Goal: Task Accomplishment & Management: Use online tool/utility

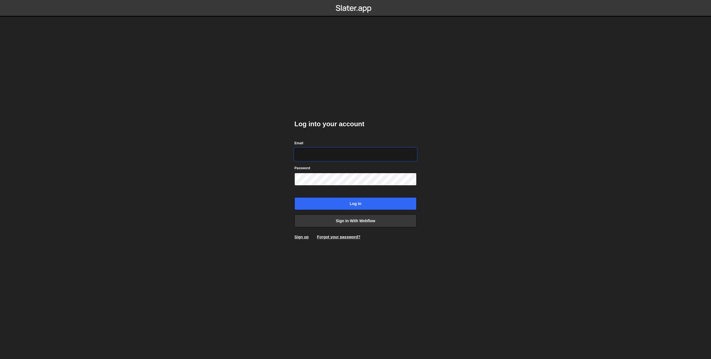
type input "[EMAIL_ADDRESS][DOMAIN_NAME]"
click at [358, 202] on input "Log in" at bounding box center [355, 203] width 122 height 13
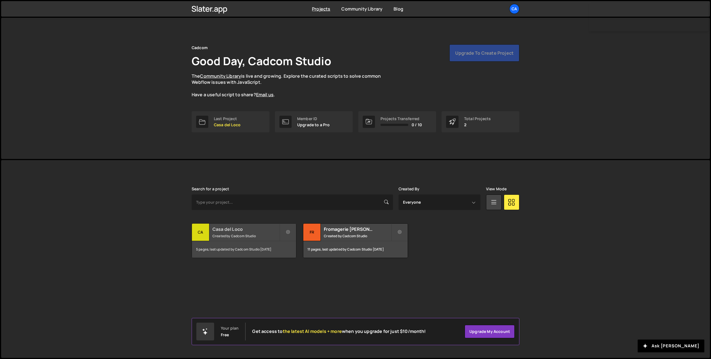
click at [242, 231] on h2 "Casa del Loco" at bounding box center [245, 229] width 67 height 6
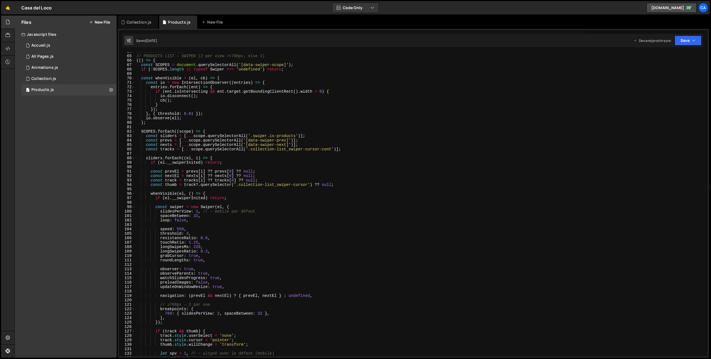
scroll to position [293, 0]
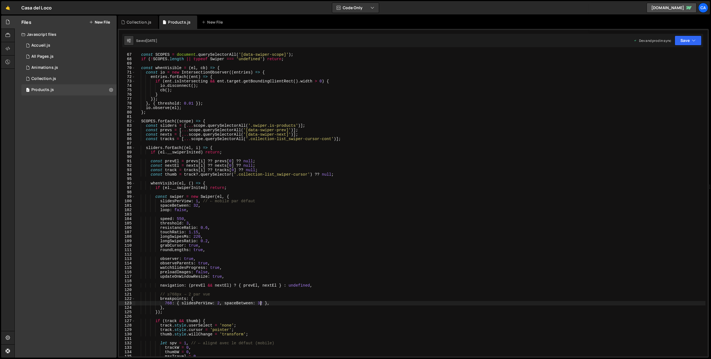
click at [261, 303] on div "(( ) => { const SCOPES = document . querySelectorAll ( '[data-swiper-scope]' ) …" at bounding box center [420, 205] width 570 height 314
type textarea "768: { slidesPerView: 2, spaceBetween: 16 },"
click at [236, 289] on div "(( ) => { const SCOPES = document . querySelectorAll ( '[data-swiper-scope]' ) …" at bounding box center [420, 205] width 570 height 314
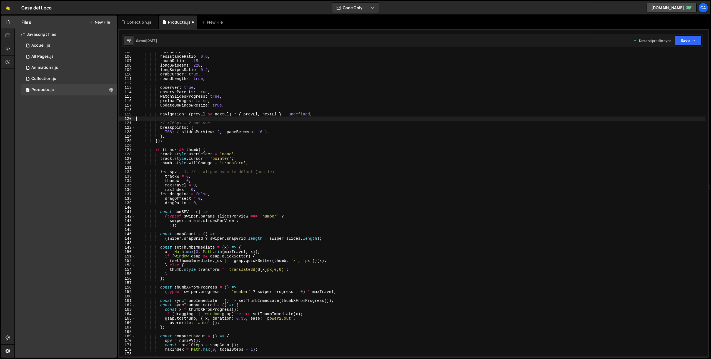
scroll to position [482, 0]
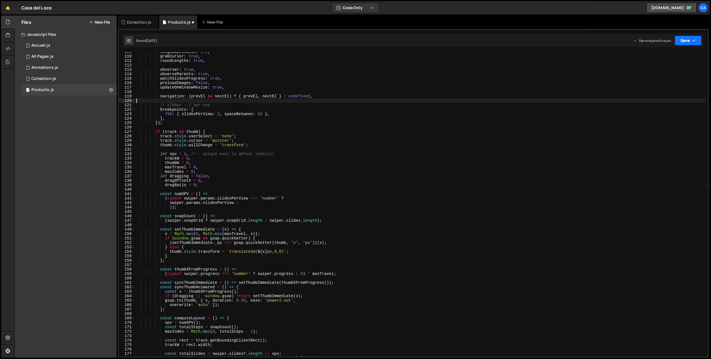
click at [695, 42] on icon "button" at bounding box center [694, 41] width 4 height 6
click at [659, 76] on div "[DATE]" at bounding box center [655, 78] width 11 height 5
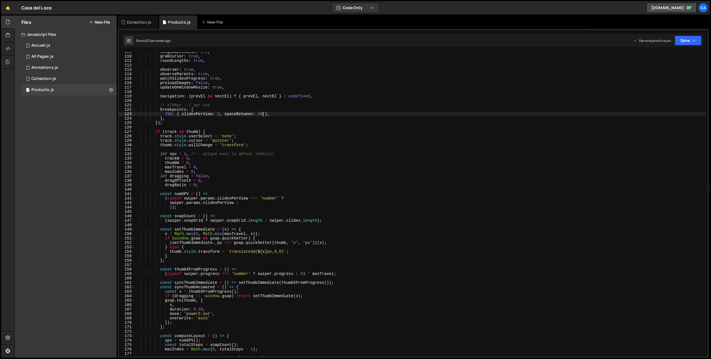
click at [263, 114] on div "longSwipesRatio : 0.2 , grabCursor : true , roundLengths : true , observer : tr…" at bounding box center [420, 207] width 570 height 314
click at [686, 41] on button "Save" at bounding box center [688, 41] width 27 height 10
click at [668, 73] on div "Save to Production S" at bounding box center [669, 72] width 58 height 6
click at [260, 115] on div "longSwipesRatio : 0.2 , grabCursor : true , roundLengths : true , observer : tr…" at bounding box center [420, 207] width 570 height 314
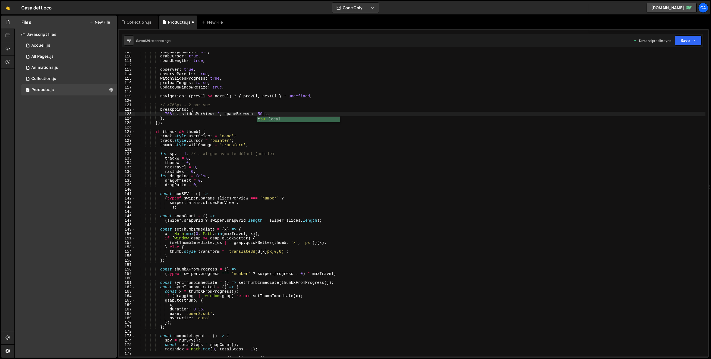
click at [360, 159] on div "longSwipesRatio : 0.2 , grabCursor : true , roundLengths : true , observer : tr…" at bounding box center [420, 207] width 570 height 314
click at [697, 38] on button "Save" at bounding box center [688, 41] width 27 height 10
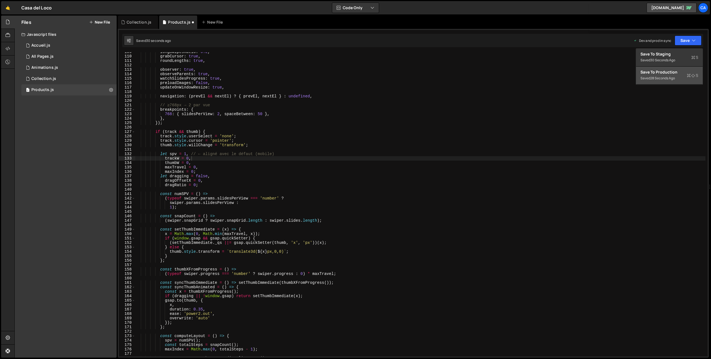
click at [652, 74] on div "Save to Production S" at bounding box center [669, 72] width 58 height 6
drag, startPoint x: 263, startPoint y: 115, endPoint x: 297, endPoint y: 119, distance: 34.9
click at [263, 115] on div "longSwipesRatio : 0.2 , grabCursor : true , roundLengths : true , observer : tr…" at bounding box center [420, 207] width 570 height 314
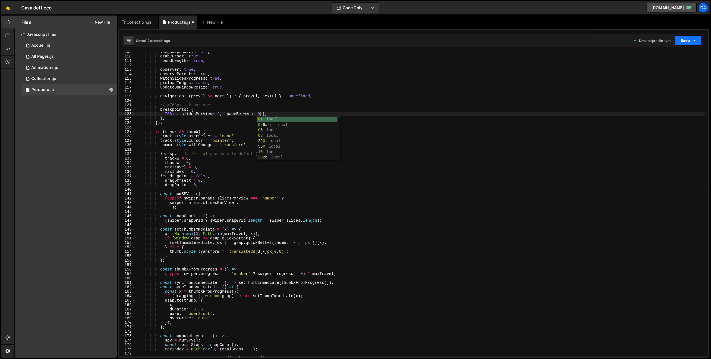
type textarea "768: { slidesPerView: 2, spaceBetween: 0 },"
click at [695, 36] on button "Save" at bounding box center [688, 41] width 27 height 10
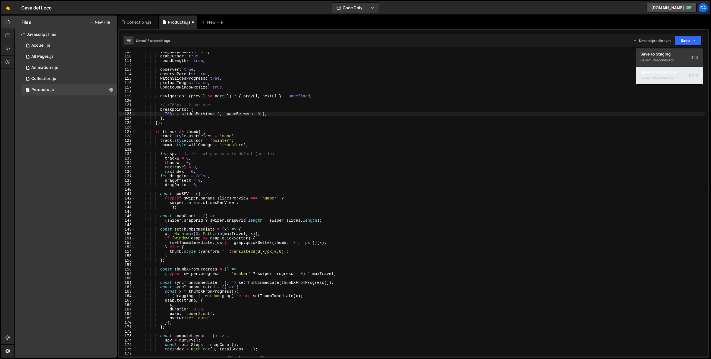
click at [665, 79] on div "13 seconds ago" at bounding box center [662, 78] width 24 height 5
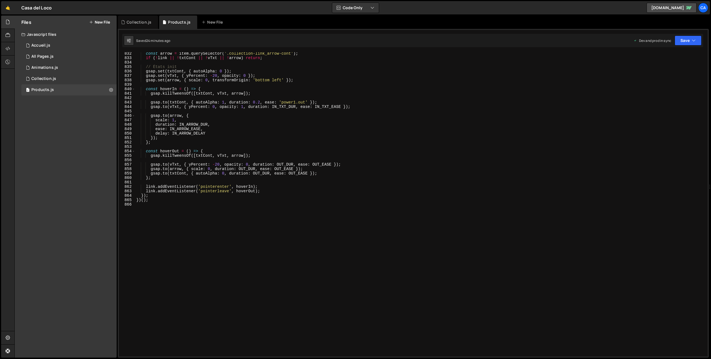
scroll to position [0, 0]
click at [192, 226] on div "const arrow = item . querySelector ( '.collection-link_arrow-cont' ) ; if ( ! l…" at bounding box center [420, 208] width 570 height 314
type textarea "////////////////////"
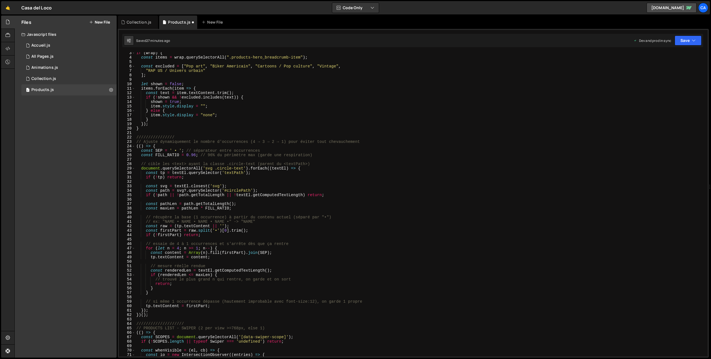
scroll to position [8, 0]
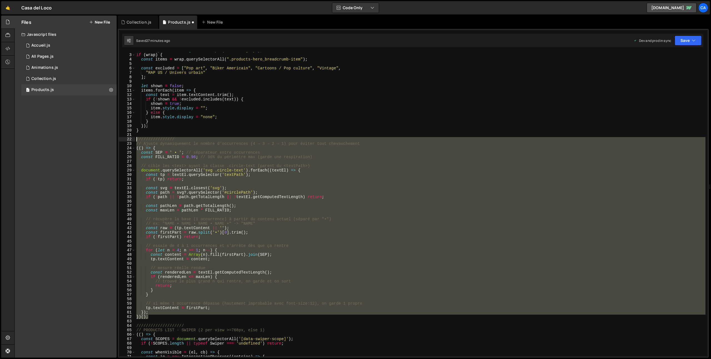
drag, startPoint x: 151, startPoint y: 319, endPoint x: 122, endPoint y: 138, distance: 182.4
click at [122, 138] on div "2 3 4 5 6 7 8 9 10 11 12 13 14 15 16 17 18 19 20 21 22 23 24 25 26 27 28 29 30 …" at bounding box center [413, 204] width 589 height 305
type textarea "//////////////// // Ajuste dynamiquement le nombre d'occurrences (4 → 3 → 2 → 1…"
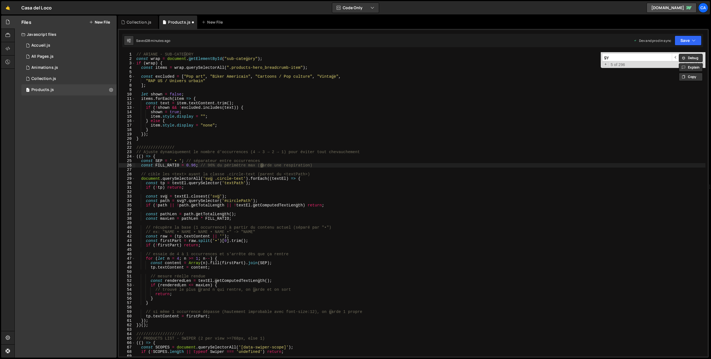
scroll to position [3043, 0]
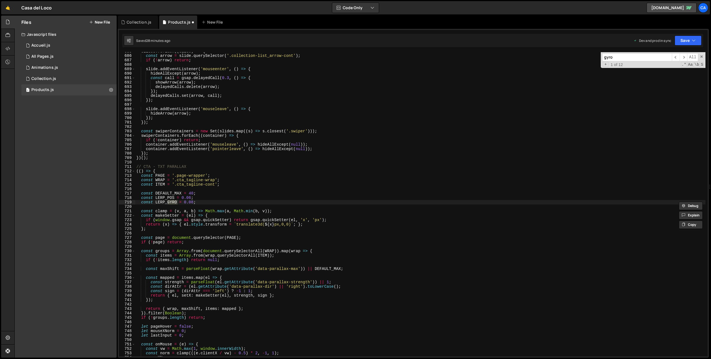
type input "gyro"
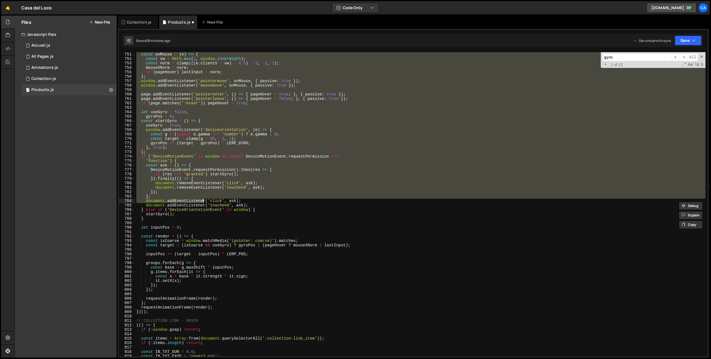
scroll to position [3341, 0]
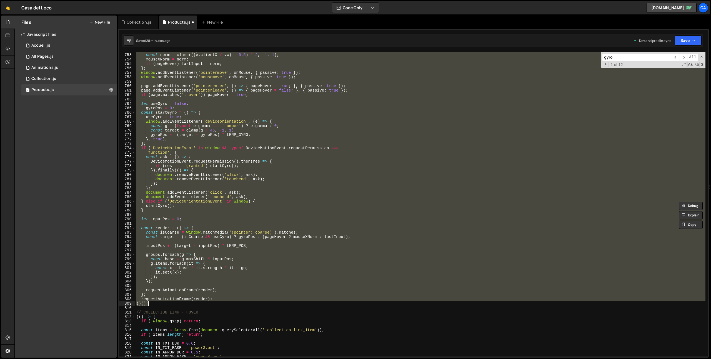
drag, startPoint x: 137, startPoint y: 167, endPoint x: 210, endPoint y: 302, distance: 153.9
click at [210, 302] on div "const vw = Math . max ( 1 , window . innerWidth ) ; const norm = clamp ((( e . …" at bounding box center [420, 205] width 570 height 314
type textarea "requestAnimationFrame(render); })();"
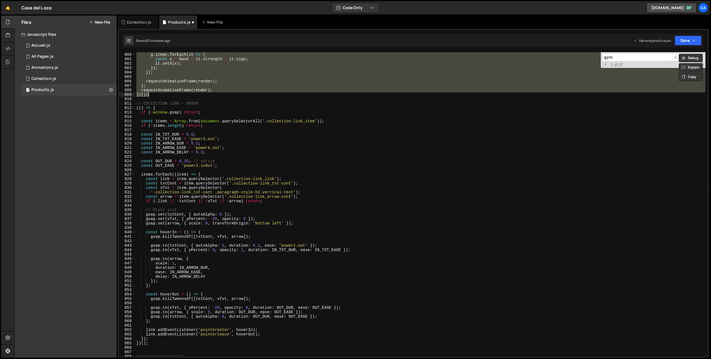
scroll to position [3707, 0]
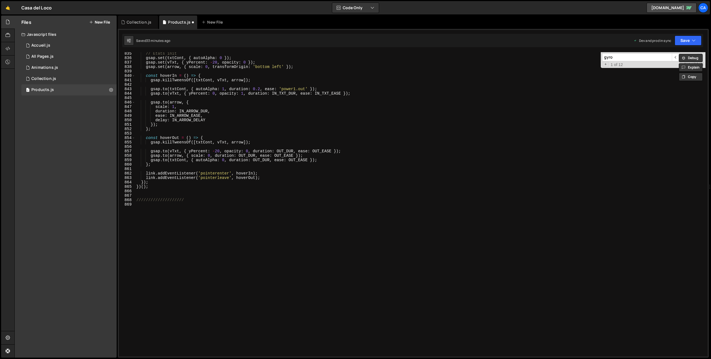
click at [188, 260] on div "// États init gsap . set ( txtCont , { autoAlpha : 0 }) ; gsap . set ( vTxt , {…" at bounding box center [420, 208] width 570 height 314
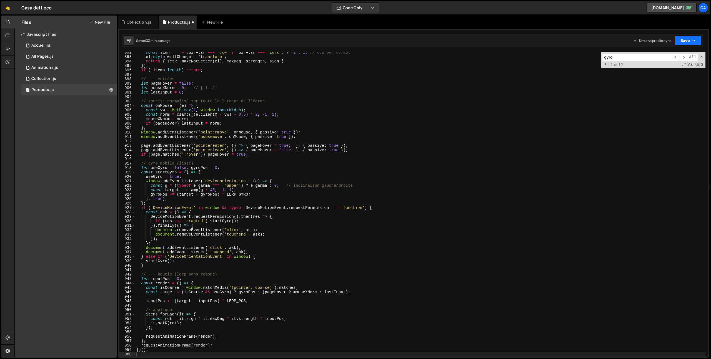
click at [684, 44] on button "Save" at bounding box center [688, 41] width 27 height 10
click at [666, 75] on div "Saved 33 minutes ago" at bounding box center [669, 78] width 58 height 7
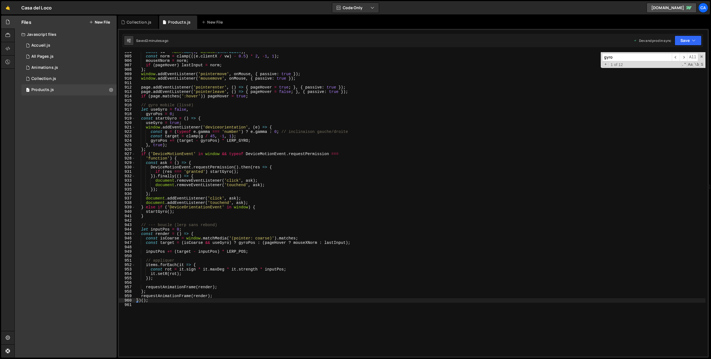
scroll to position [4041, 0]
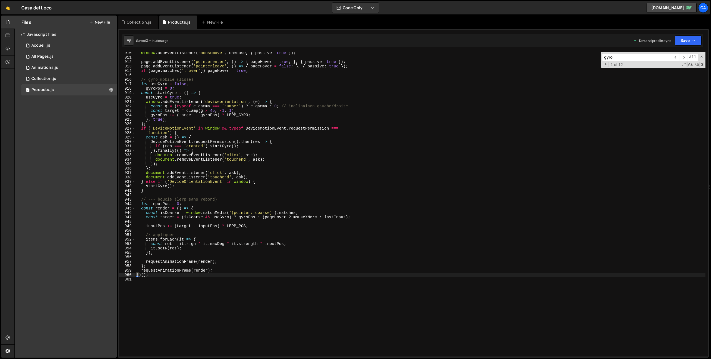
type textarea "startGyro();"
click at [321, 186] on div "window . addEventListener ( 'mousemove' , onMouse , { passive : true }) ; page …" at bounding box center [420, 208] width 570 height 314
paste input "const sign = (dirAttr === 'ccw' || dirAttr === 'left') ? -1 : 1;"
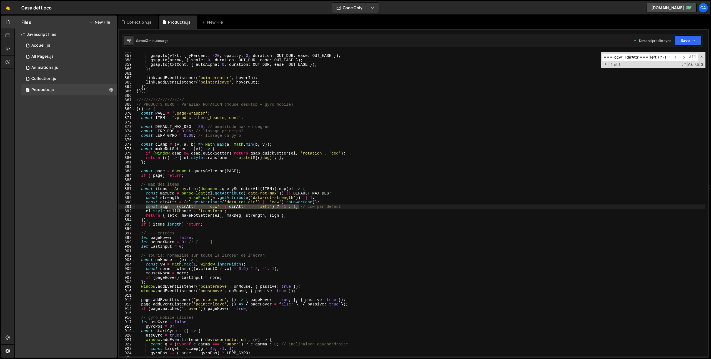
scroll to position [3803, 0]
type input "const sign = (dirAttr === 'ccw' || dirAttr === 'left') ? -1 : 1;"
click at [284, 207] on div "gsap . to ( vTxt , { yPercent : - 20 , opacity : 0 , duration : OUT_DUR , ease …" at bounding box center [420, 204] width 570 height 305
click at [292, 207] on div "gsap . to ( vTxt , { yPercent : - 20 , opacity : 0 , duration : OUT_DUR , ease …" at bounding box center [420, 206] width 570 height 314
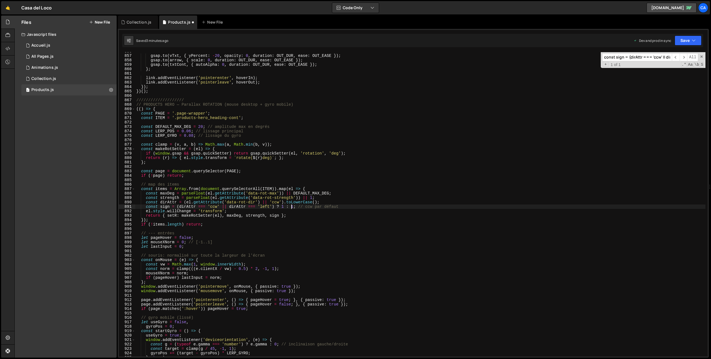
scroll to position [0, 11]
type textarea "const sign = (dirAttr === 'ccw' || dirAttr === 'left') ? 1 : -1; // ccw par déf…"
click at [687, 38] on button "Save" at bounding box center [688, 41] width 27 height 10
click at [662, 77] on div "3 minutes ago" at bounding box center [661, 78] width 22 height 5
